Goal: Contribute content: Add original content to the website for others to see

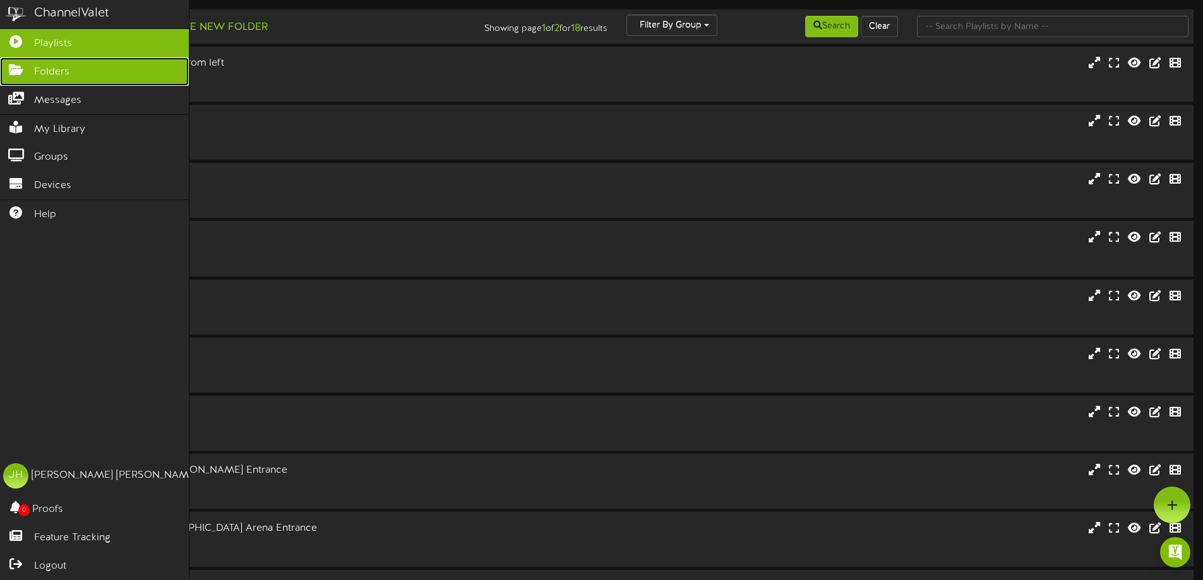
click at [56, 79] on link "Folders" at bounding box center [94, 71] width 189 height 28
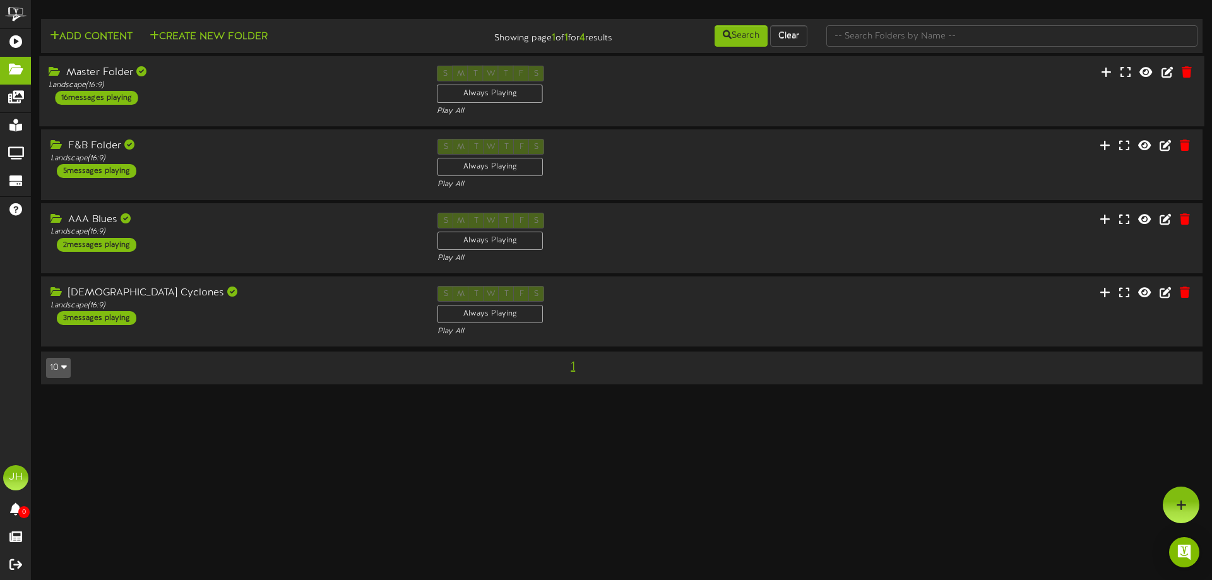
click at [290, 102] on div "Master Folder Landscape ( 16:9 ) 16 messages playing" at bounding box center [233, 85] width 388 height 39
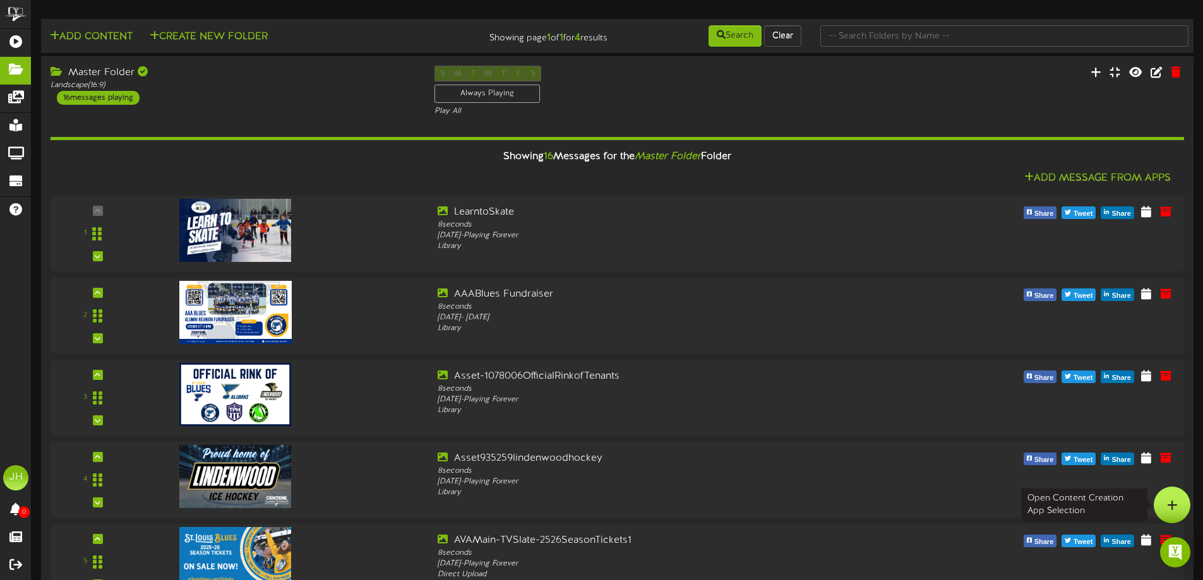
click at [1170, 503] on icon at bounding box center [1172, 504] width 11 height 11
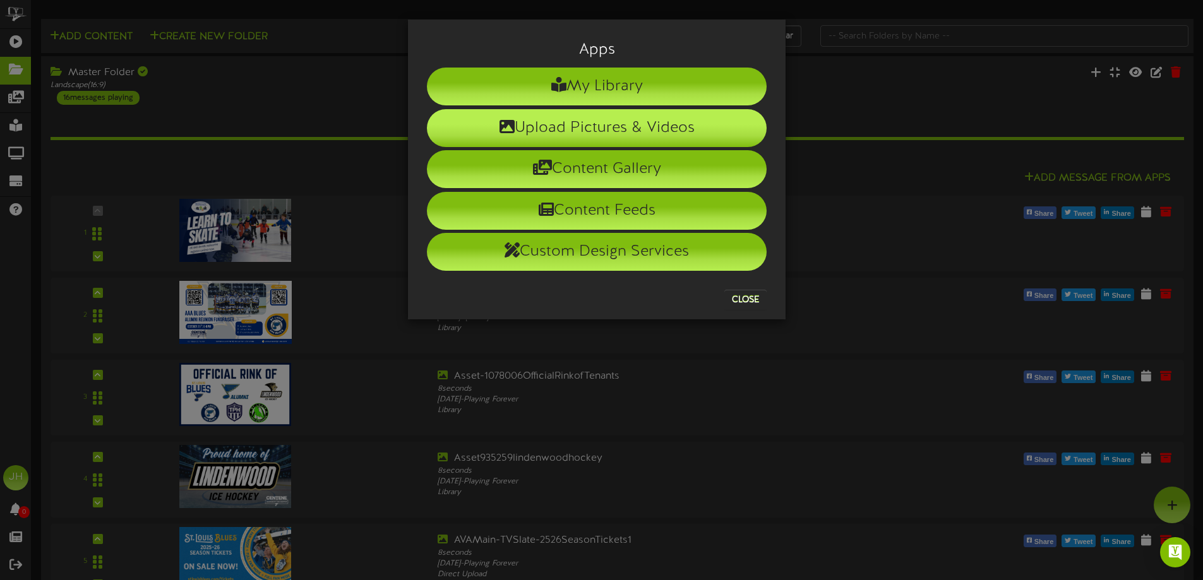
click at [580, 125] on li "Upload Pictures & Videos" at bounding box center [597, 128] width 340 height 38
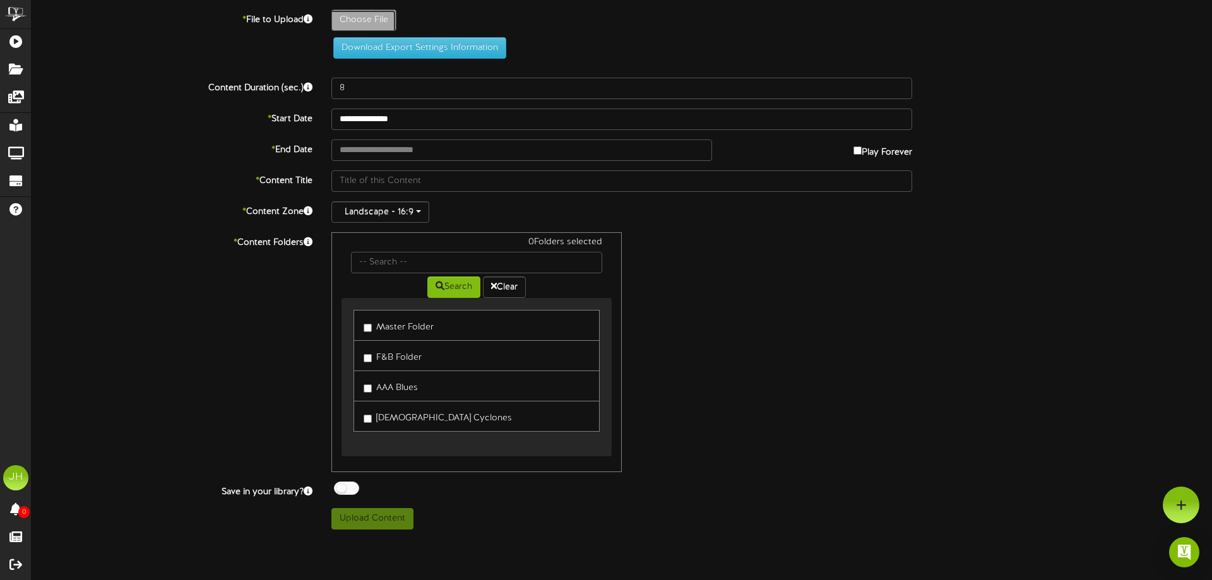
type input "**********"
type input "OfficialRinkOfupdated102025"
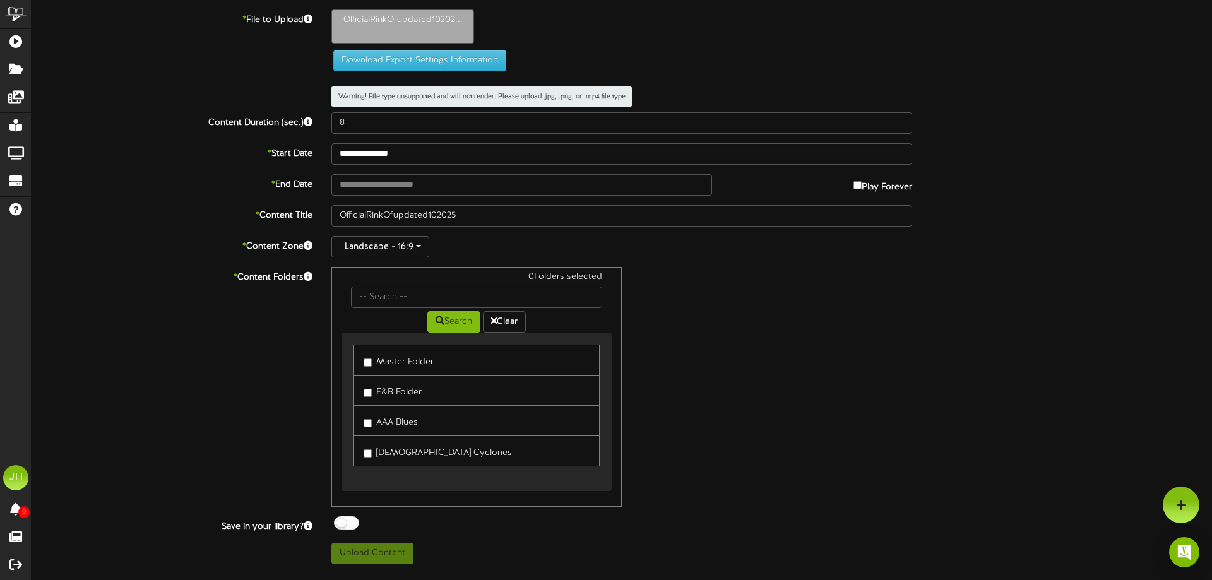
click at [153, 347] on div "* Content Folders 0 Folders selected Search Clear Master Folder F&B Folder" at bounding box center [622, 387] width 1200 height 240
click at [390, 60] on button "Download Export Settings Information" at bounding box center [419, 60] width 173 height 21
click at [1051, 45] on div "OfficialRinkOfupdated10202..." at bounding box center [772, 29] width 900 height 40
type input "**********"
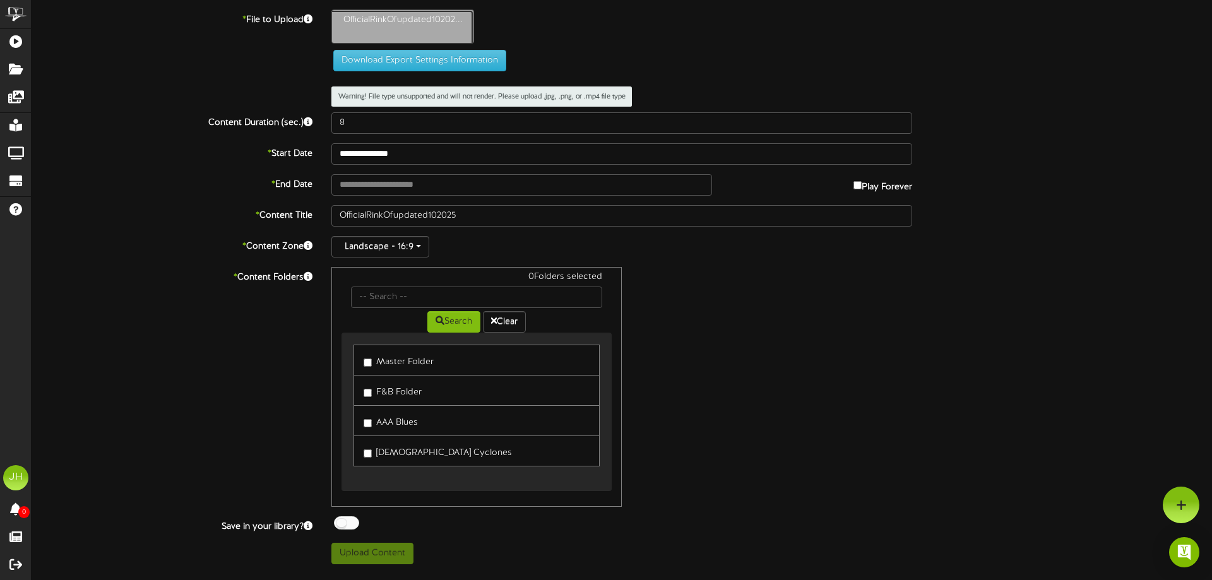
type input "OfficialRinkOf100225"
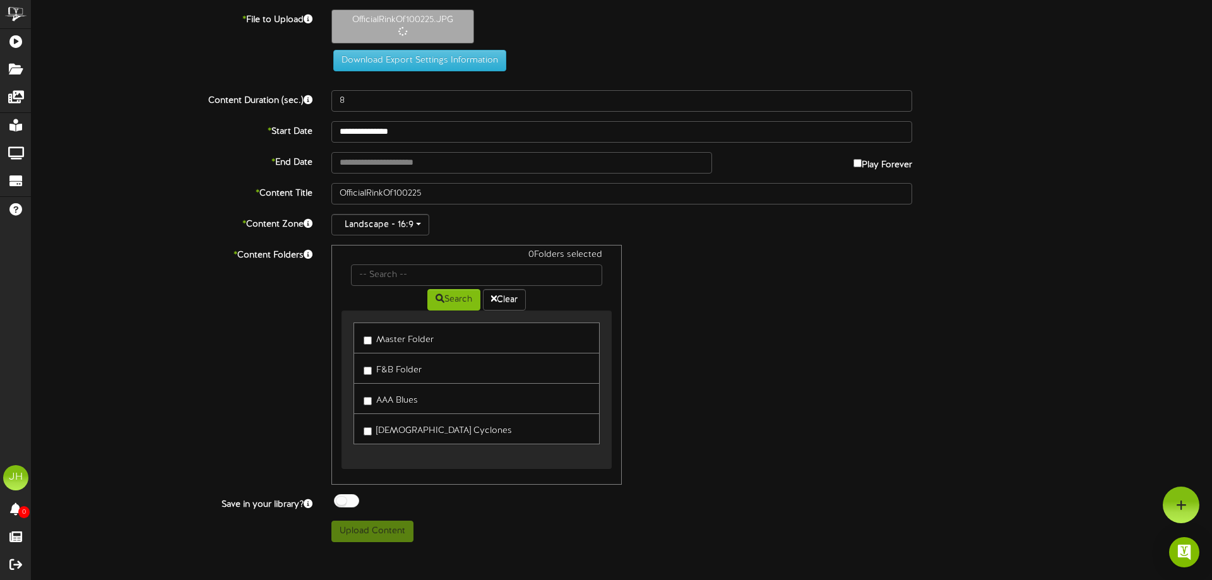
click at [388, 340] on label "Master Folder" at bounding box center [399, 338] width 70 height 17
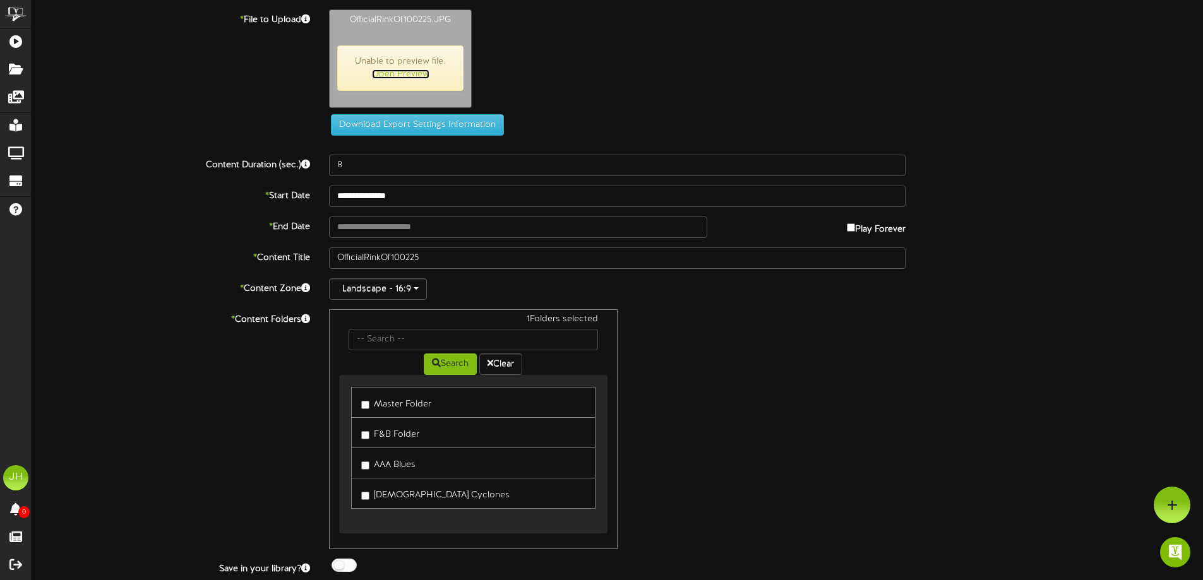
click at [399, 75] on link "Open Preview" at bounding box center [400, 73] width 57 height 9
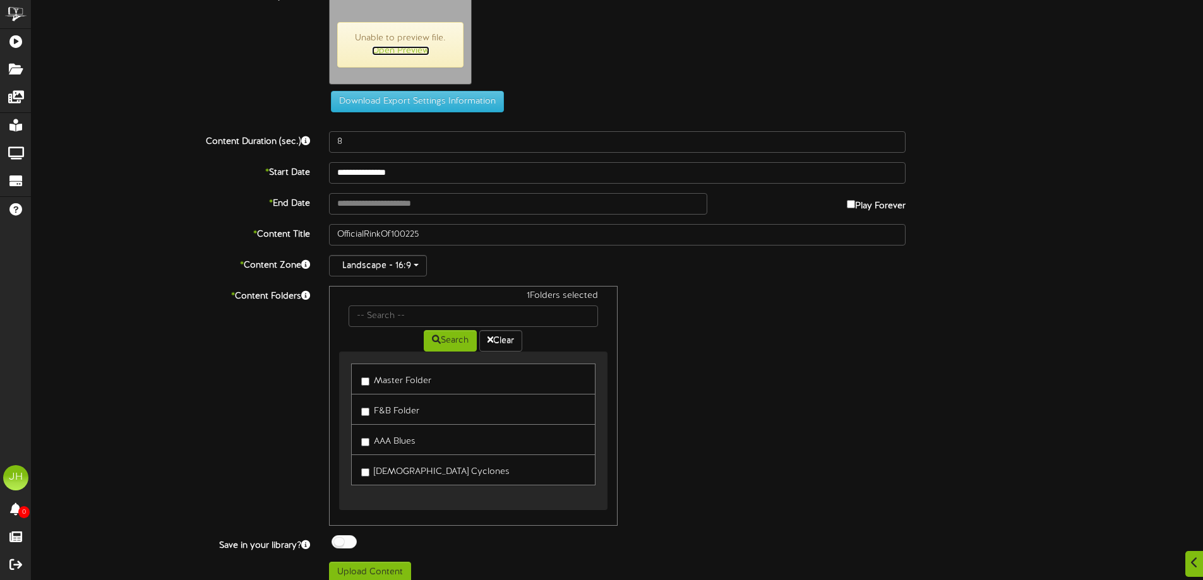
scroll to position [36, 0]
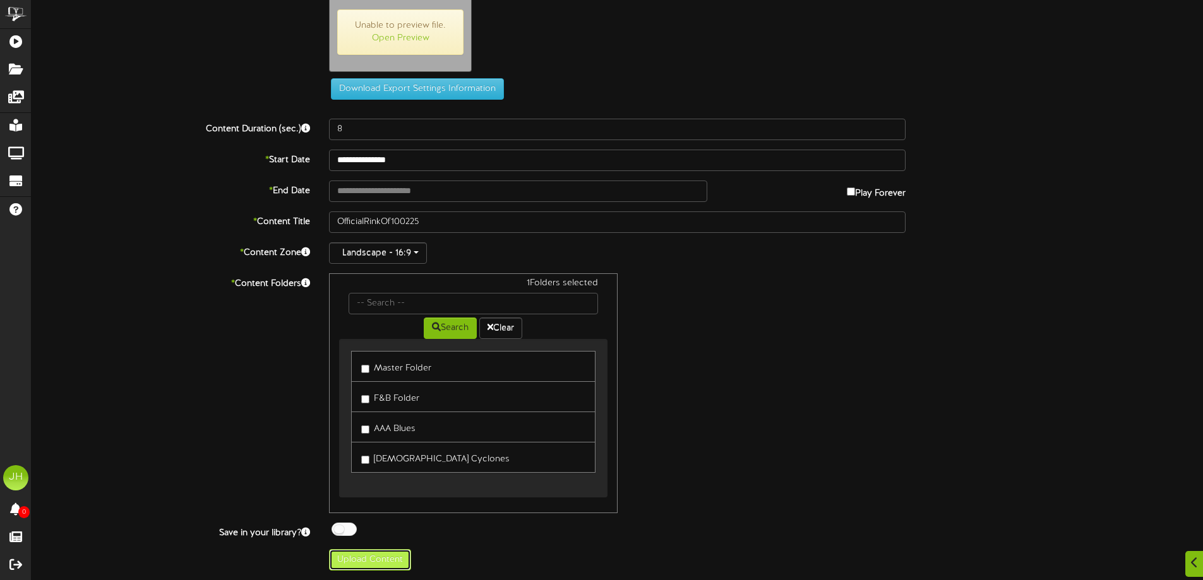
click at [376, 559] on button "Upload Content" at bounding box center [370, 559] width 82 height 21
type input "**********"
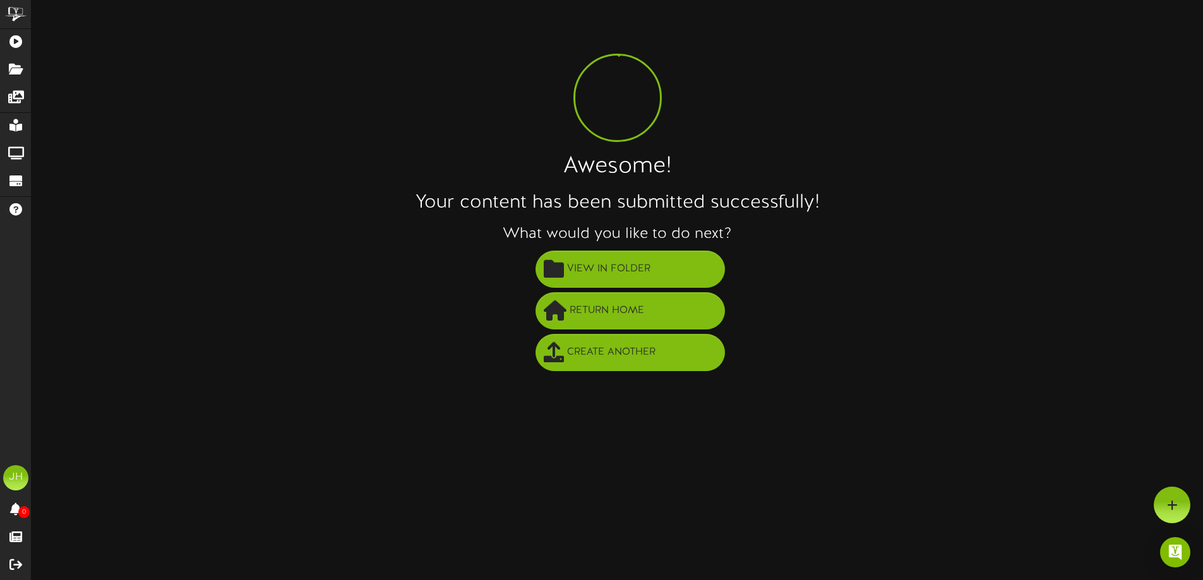
scroll to position [0, 0]
click at [621, 265] on span "View in Folder" at bounding box center [613, 269] width 90 height 21
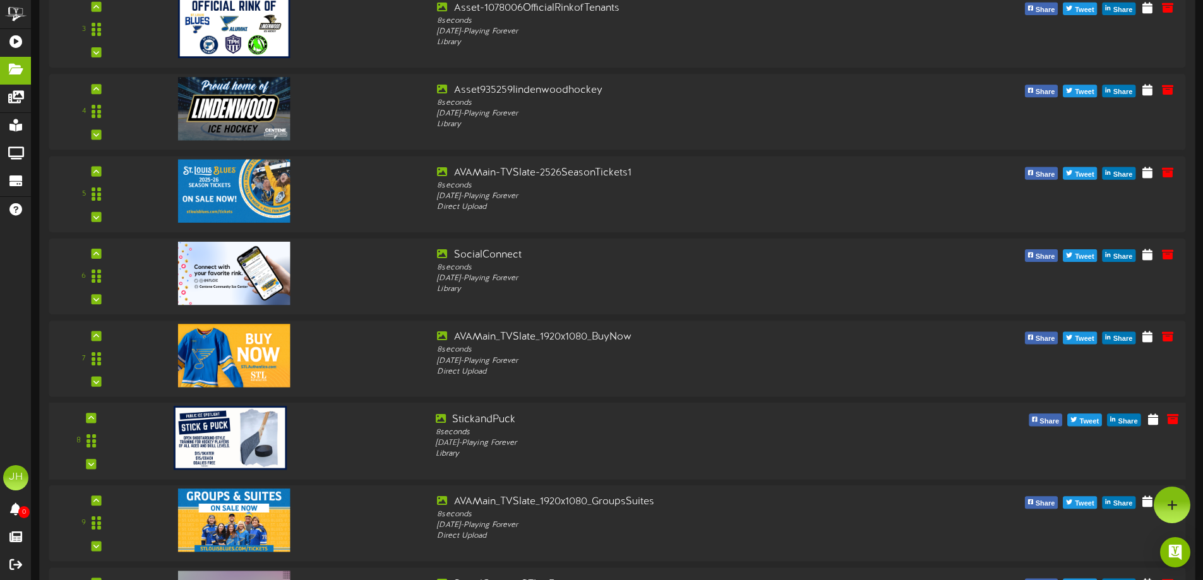
scroll to position [140, 0]
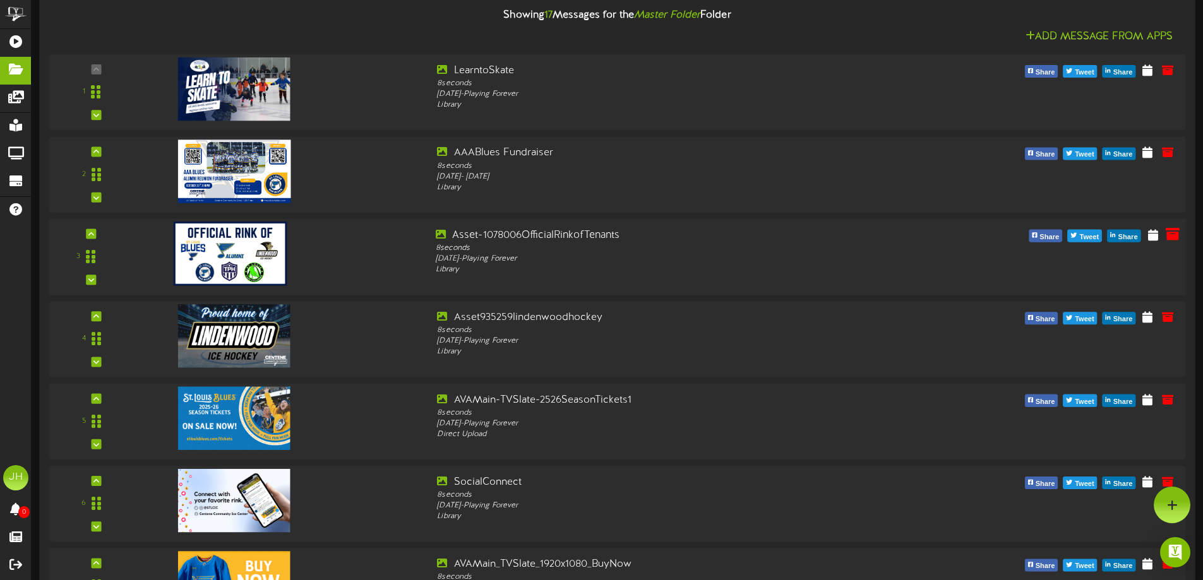
drag, startPoint x: 242, startPoint y: 248, endPoint x: 1170, endPoint y: 236, distance: 928.3
click at [1170, 236] on icon at bounding box center [1173, 234] width 14 height 14
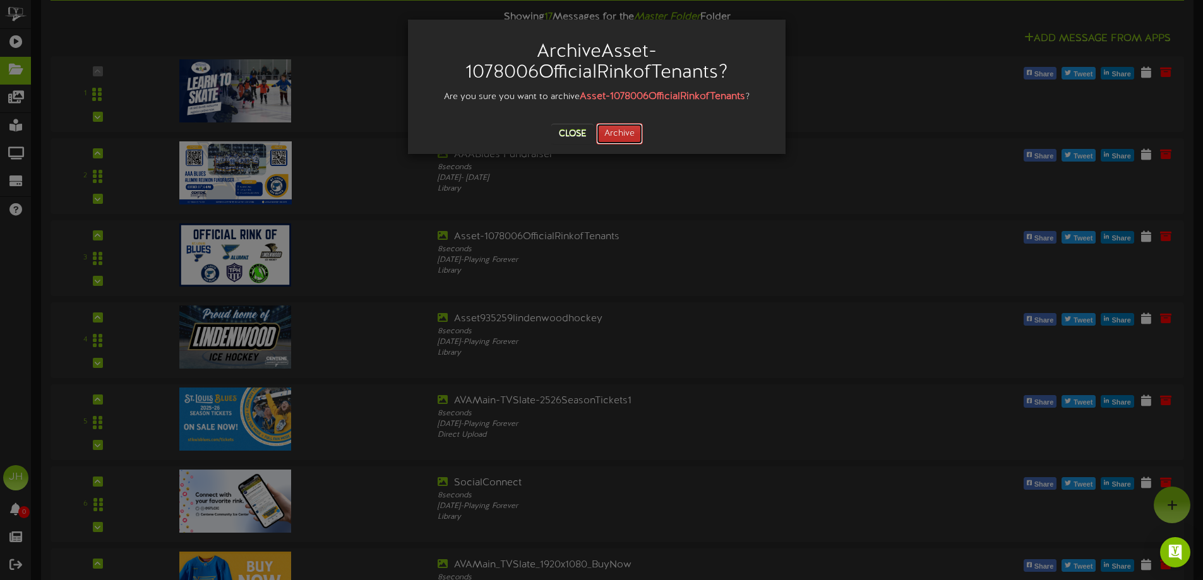
click at [616, 134] on button "Archive" at bounding box center [619, 133] width 47 height 21
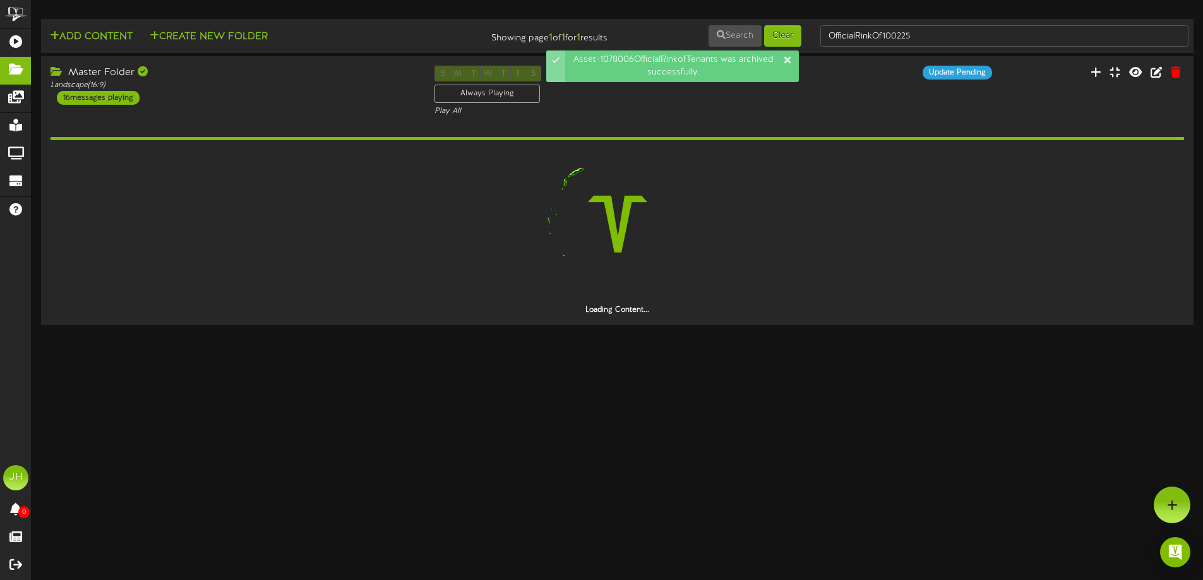
scroll to position [0, 0]
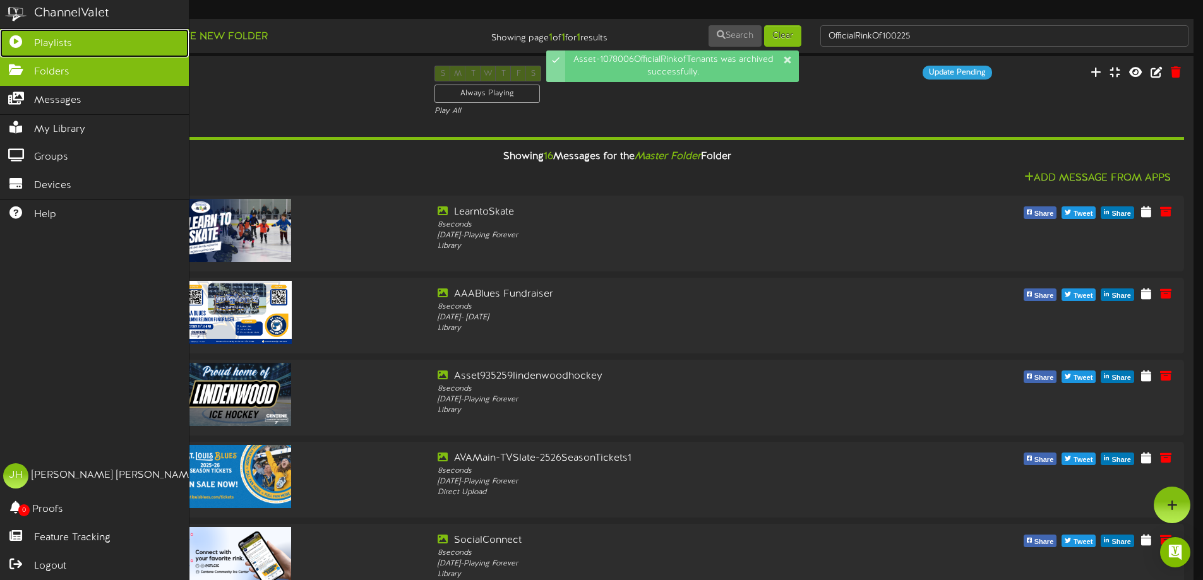
click at [33, 40] on link "Playlists" at bounding box center [94, 43] width 189 height 28
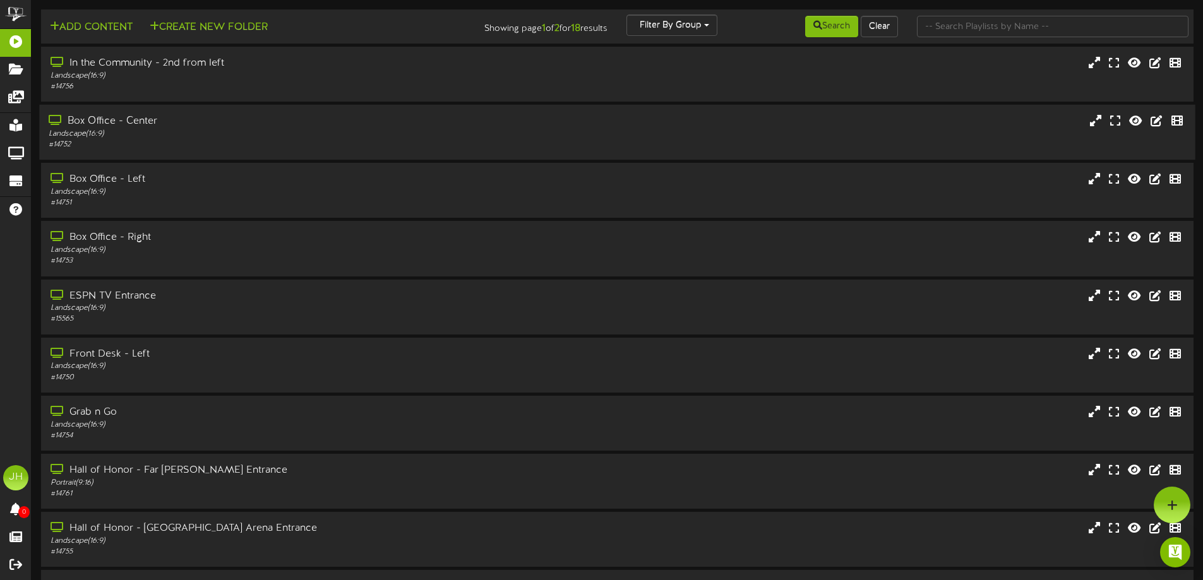
click at [270, 127] on div "Box Office - Center" at bounding box center [280, 121] width 463 height 15
